Goal: Transaction & Acquisition: Subscribe to service/newsletter

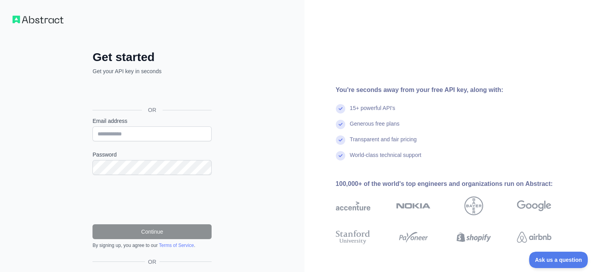
click at [41, 17] on img at bounding box center [38, 20] width 51 height 8
click at [17, 18] on img at bounding box center [38, 20] width 51 height 8
click at [50, 25] on div "Get started Get your API key in seconds OR Email address Password Continue By s…" at bounding box center [152, 161] width 305 height 322
